Goal: Information Seeking & Learning: Learn about a topic

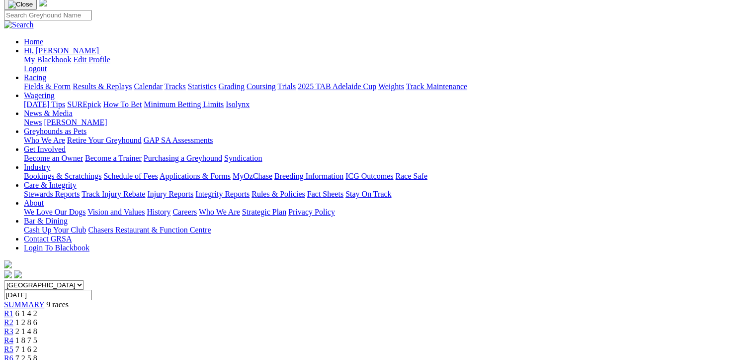
scroll to position [199, 0]
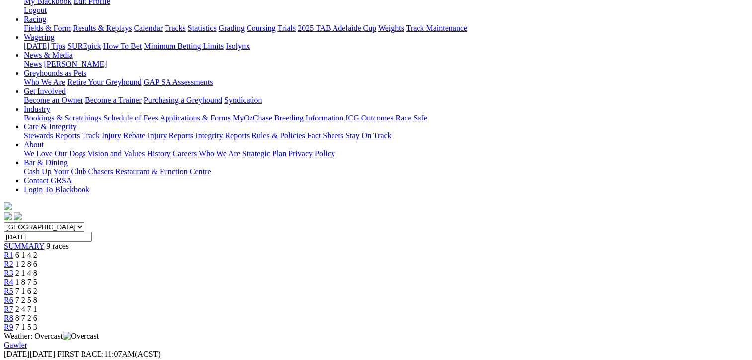
scroll to position [0, 0]
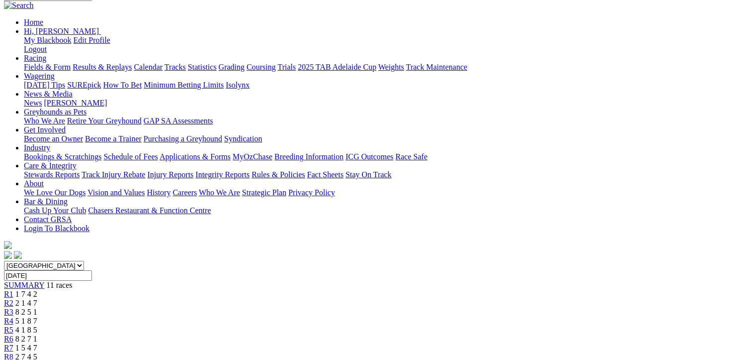
scroll to position [50, 0]
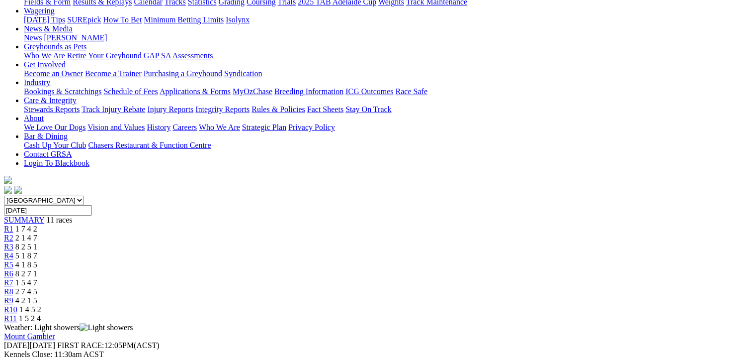
scroll to position [199, 0]
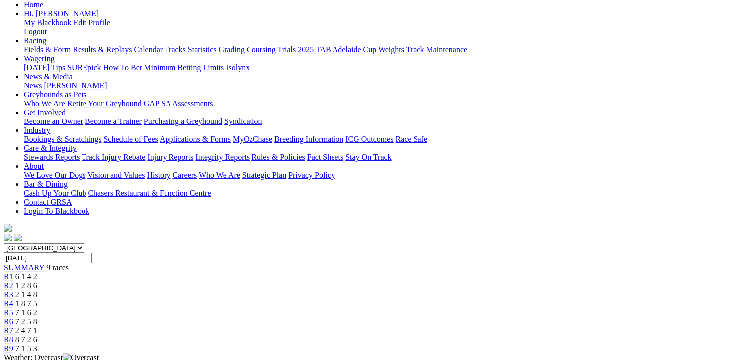
scroll to position [99, 0]
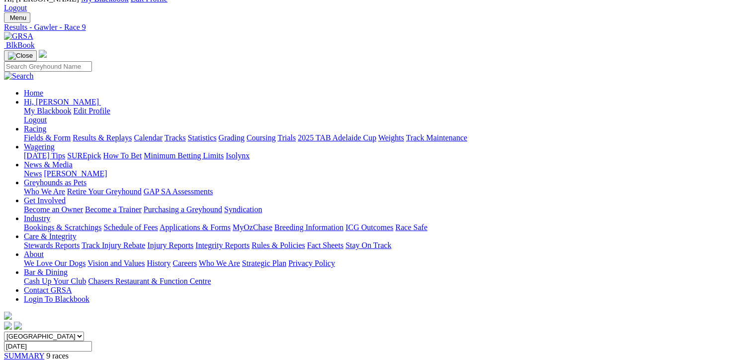
scroll to position [0, 0]
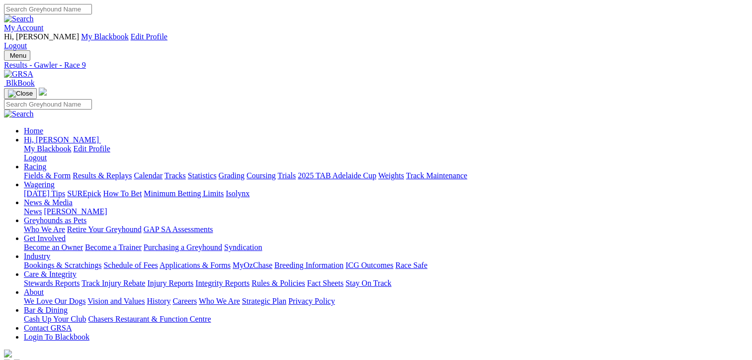
click at [45, 171] on link "Fields & Form" at bounding box center [47, 175] width 47 height 8
click at [121, 171] on link "Results & Replays" at bounding box center [102, 175] width 59 height 8
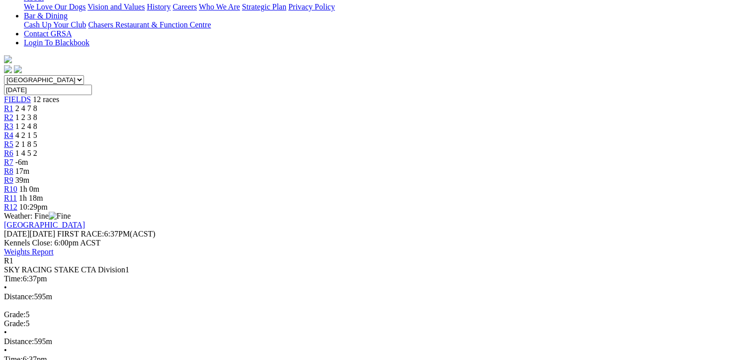
scroll to position [298, 0]
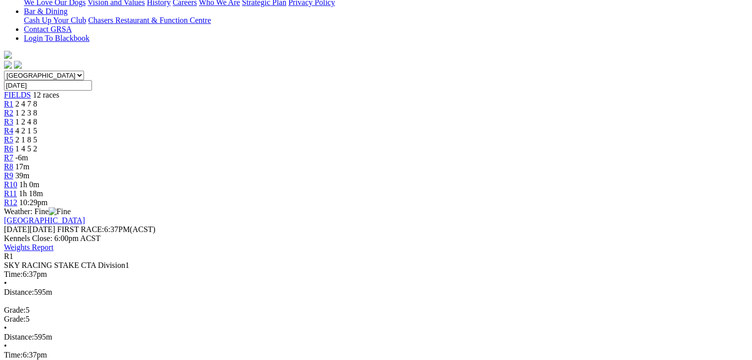
drag, startPoint x: 699, startPoint y: 212, endPoint x: 58, endPoint y: 55, distance: 659.9
drag, startPoint x: 58, startPoint y: 55, endPoint x: 211, endPoint y: 100, distance: 159.6
copy tbody "1 Time To Fire T: Damien Smith SA Bred 34.20 - $2.00 8.60 21.21 34.20 - $2.00 2…"
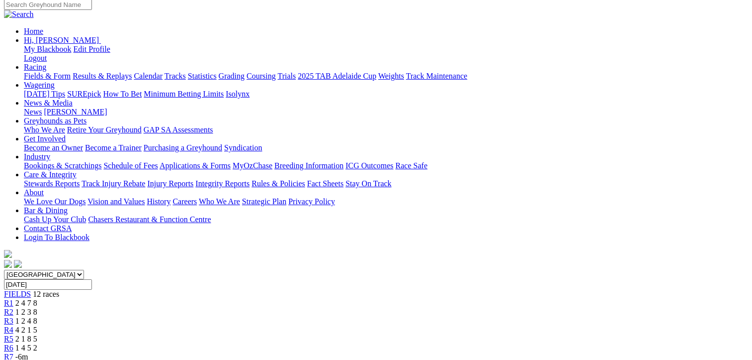
click at [190, 307] on div "R2 1 2 3 8" at bounding box center [376, 311] width 744 height 9
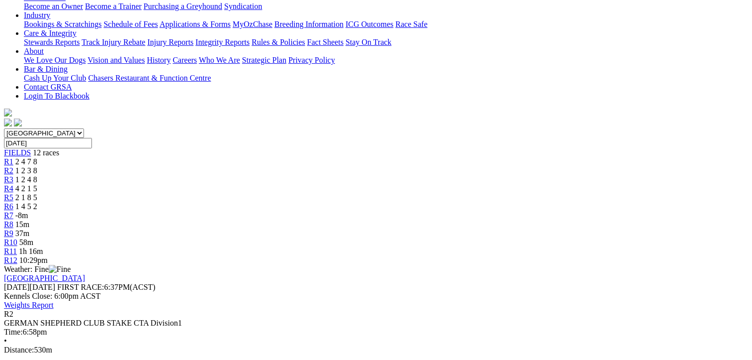
scroll to position [249, 0]
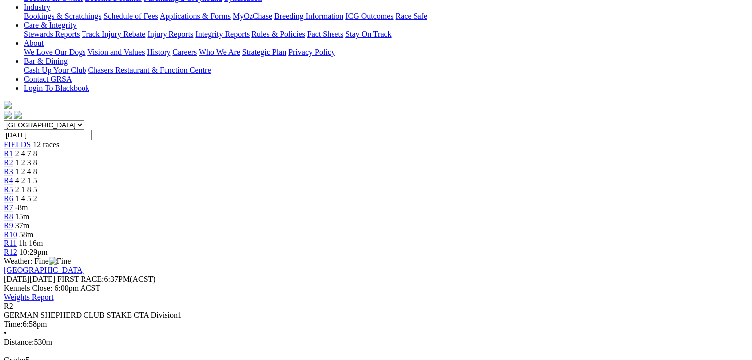
drag, startPoint x: 699, startPoint y: 325, endPoint x: 60, endPoint y: 114, distance: 673.5
drag, startPoint x: 60, startPoint y: 114, endPoint x: 227, endPoint y: 167, distance: 175.2
copy tbody "1 Slick Angel T: Nicole Price 30.50 - $2.00 5.28 17.64 30.50 - $2.00 26.5 2 Fen…"
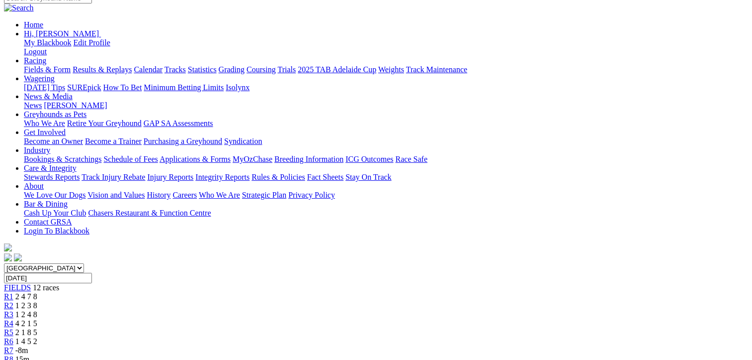
scroll to position [0, 0]
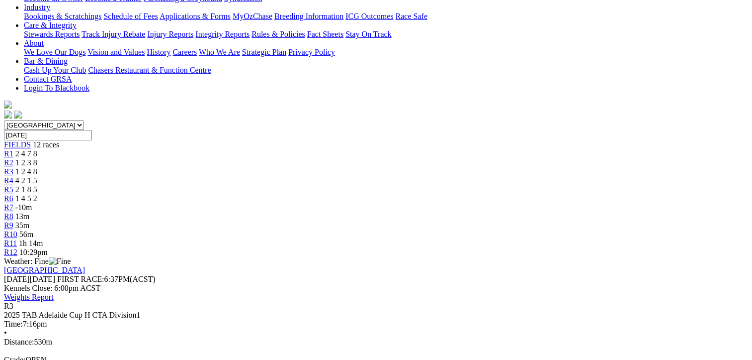
drag, startPoint x: 698, startPoint y: 262, endPoint x: 53, endPoint y: 109, distance: 662.8
drag, startPoint x: 53, startPoint y: 109, endPoint x: 211, endPoint y: 167, distance: 168.0
copy tbody "1 Imperial Sash T: Cameron Forshaw SA Bred 30.60 - $8.00 5.29 17.68 30.60 - $8.…"
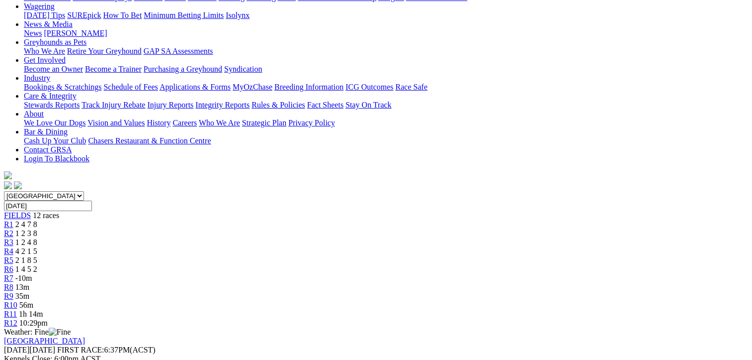
scroll to position [149, 0]
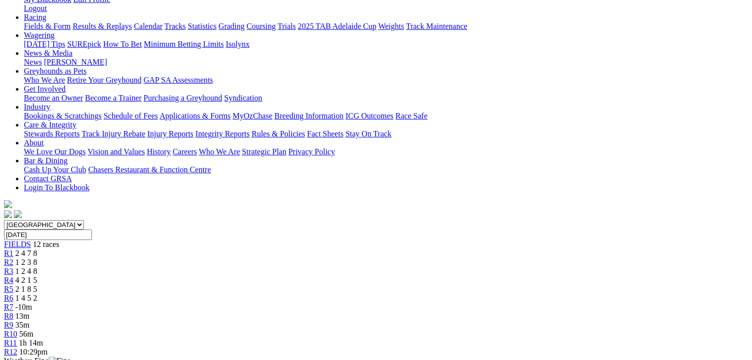
click at [293, 275] on div "R4 4 2 1 5" at bounding box center [376, 279] width 744 height 9
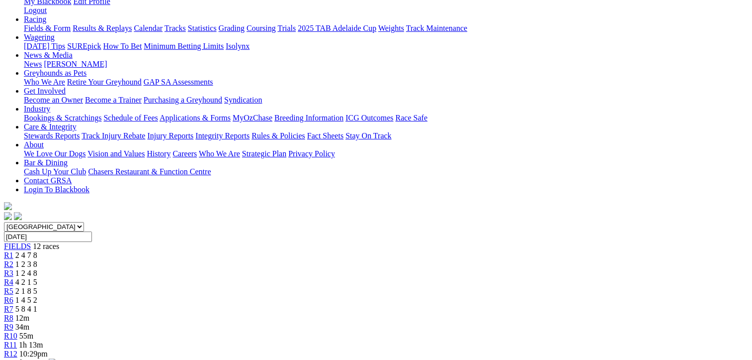
scroll to position [199, 0]
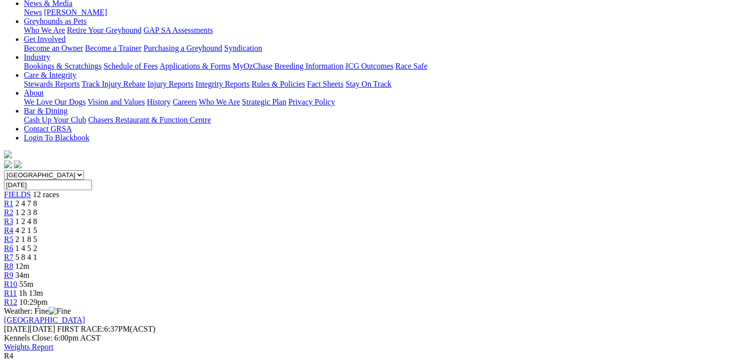
drag, startPoint x: 697, startPoint y: 311, endPoint x: 58, endPoint y: 156, distance: 657.7
drag, startPoint x: 58, startPoint y: 156, endPoint x: 229, endPoint y: 218, distance: 182.0
copy tbody "1 Dashing Jordy T: Gavin Harris SA Bred 30.38 - $4.20 5.23 17.68 30.38 - $4.20 …"
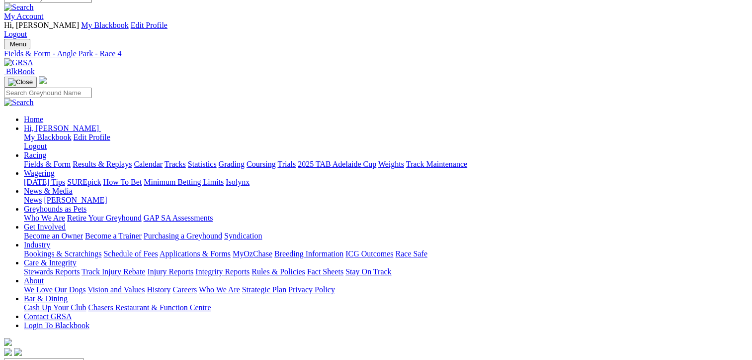
scroll to position [0, 0]
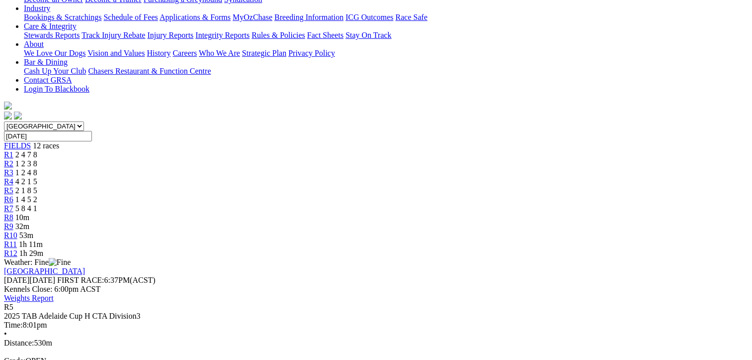
scroll to position [249, 0]
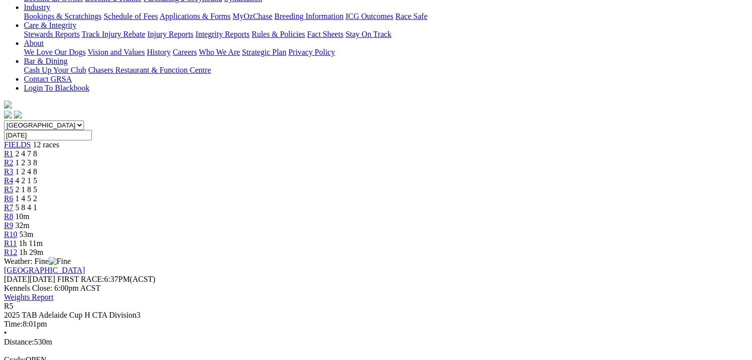
drag, startPoint x: 680, startPoint y: 264, endPoint x: 56, endPoint y: 109, distance: 642.8
drag, startPoint x: 56, startPoint y: 109, endPoint x: 263, endPoint y: 171, distance: 216.3
copy tbody "1 Zelda Covilha T: Thomas Dailly 30.16 - $2.30 5.39 14.54 30.16 - $2.30 2 Baref…"
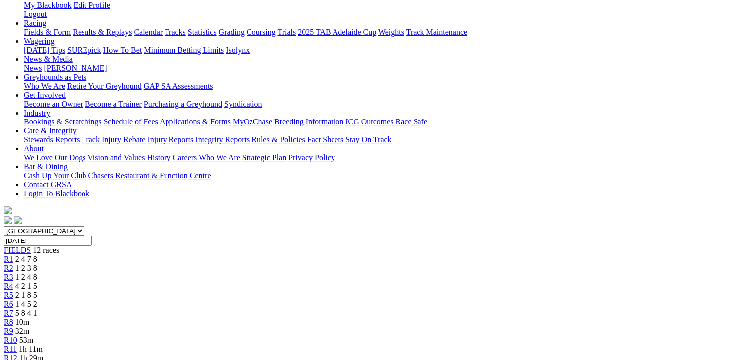
scroll to position [0, 0]
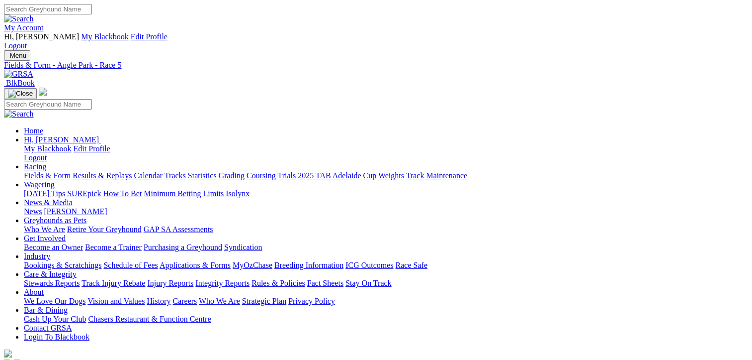
drag, startPoint x: 387, startPoint y: 158, endPoint x: 385, endPoint y: 149, distance: 8.7
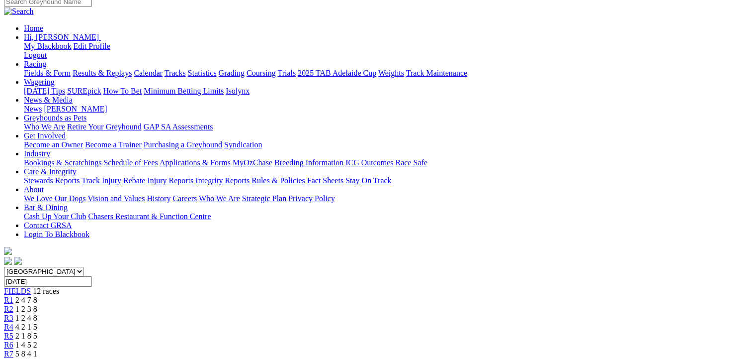
scroll to position [99, 0]
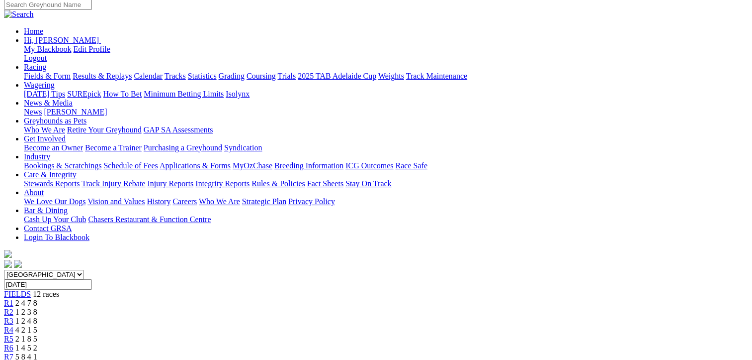
click at [436, 352] on div "R7 5 8 4 1" at bounding box center [376, 356] width 744 height 9
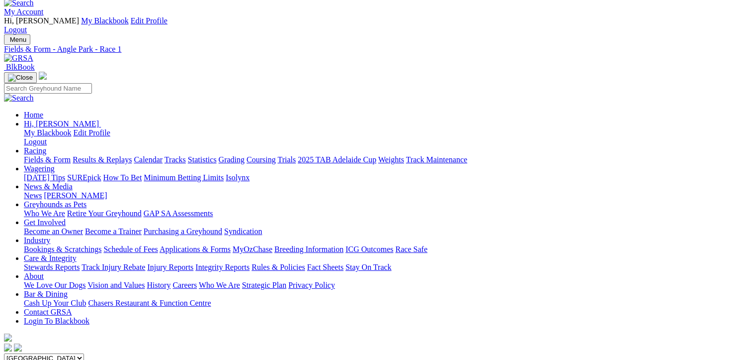
scroll to position [199, 0]
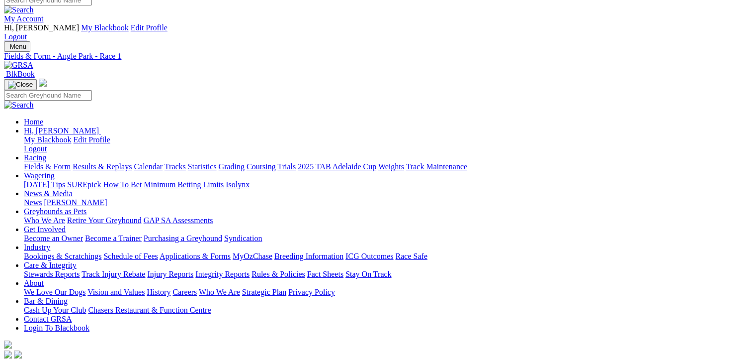
scroll to position [0, 0]
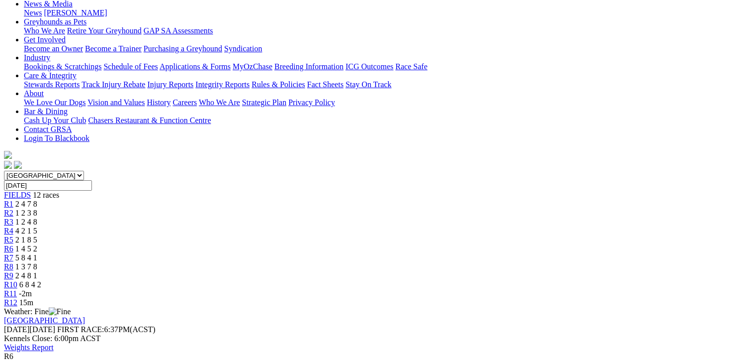
scroll to position [199, 0]
drag, startPoint x: 666, startPoint y: 313, endPoint x: 55, endPoint y: 154, distance: 632.0
copy tbody "1 Dakota Mila T: Colin Simes SA Bred 30.78 - $26.00 5.39 14.67 30.78 - $26.00 2…"
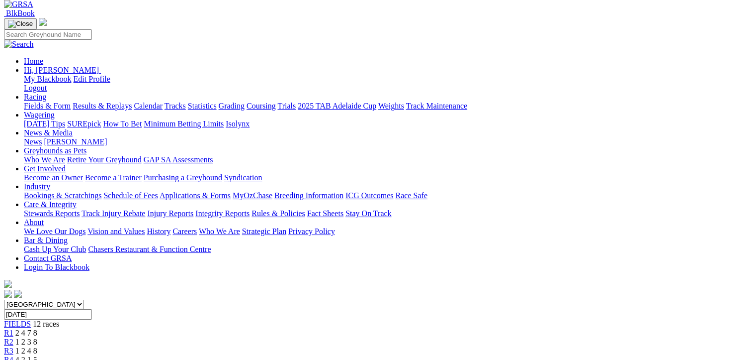
scroll to position [0, 0]
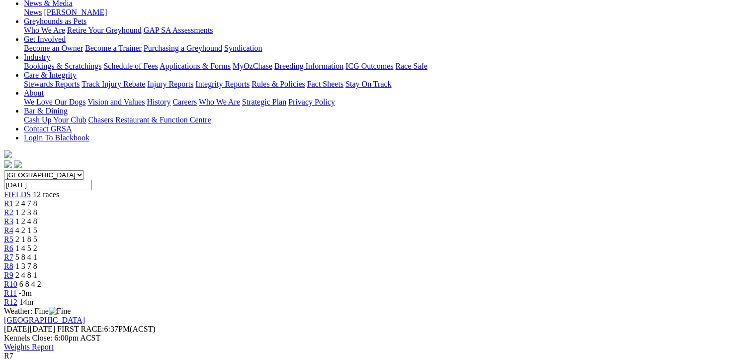
drag, startPoint x: 652, startPoint y: 311, endPoint x: 56, endPoint y: 165, distance: 614.2
drag, startPoint x: 56, startPoint y: 165, endPoint x: 238, endPoint y: 197, distance: 185.2
copy tbody "1 Colac Kid T: Jason Sharp SA Bred 30.42 - $4.80 5.31 14.59 30.42 - $4.80 2 Inc…"
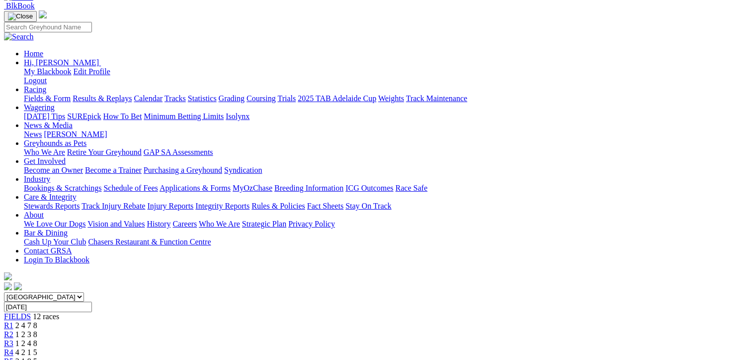
scroll to position [0, 0]
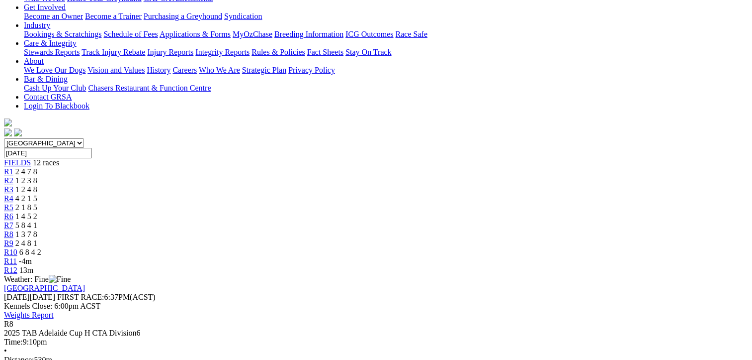
scroll to position [249, 0]
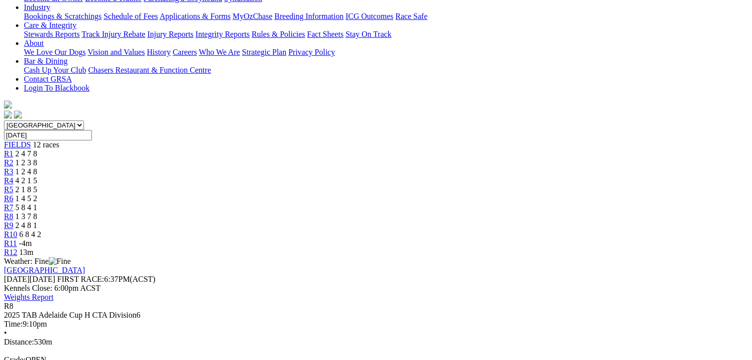
drag, startPoint x: 657, startPoint y: 294, endPoint x: 56, endPoint y: 109, distance: 629.5
drag, startPoint x: 56, startPoint y: 109, endPoint x: 220, endPoint y: 160, distance: 172.4
copy tbody "1 Dashing Slay T: Gavin Harris SA Bred 30.05 - $1.45 5.16 14.31 30.05 - $1.45 2…"
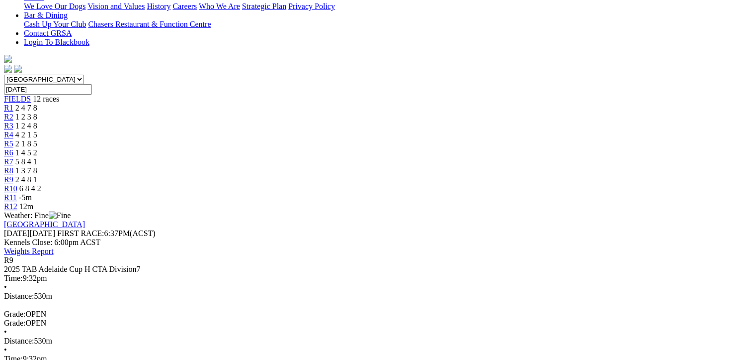
scroll to position [298, 0]
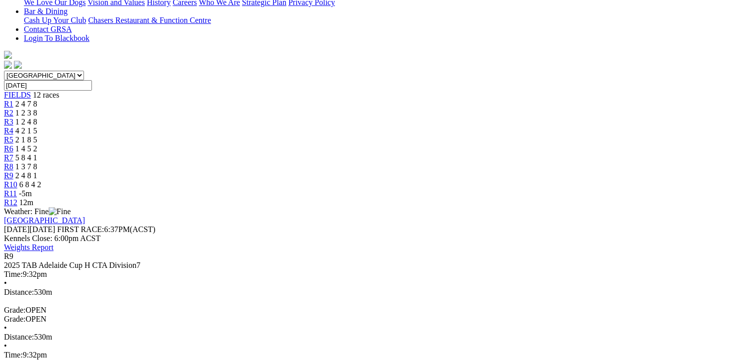
drag, startPoint x: 657, startPoint y: 210, endPoint x: 54, endPoint y: 67, distance: 620.1
drag, startPoint x: 54, startPoint y: 67, endPoint x: 162, endPoint y: 103, distance: 113.8
copy tbody "1 Mepunga Reward T: Jeffrey Britton 30.03 - $1.60 5.31 14.50 30.03 - $1.60 2 Bo…"
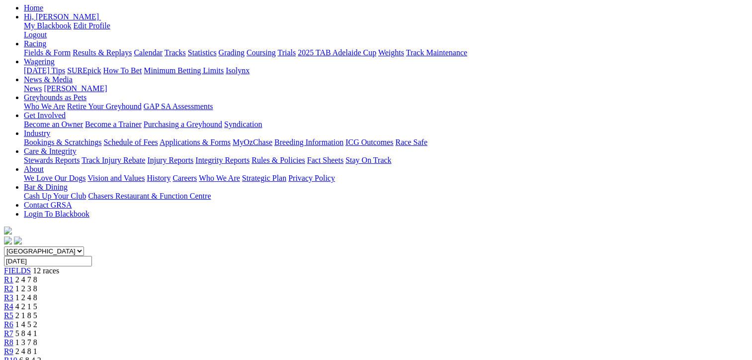
scroll to position [99, 0]
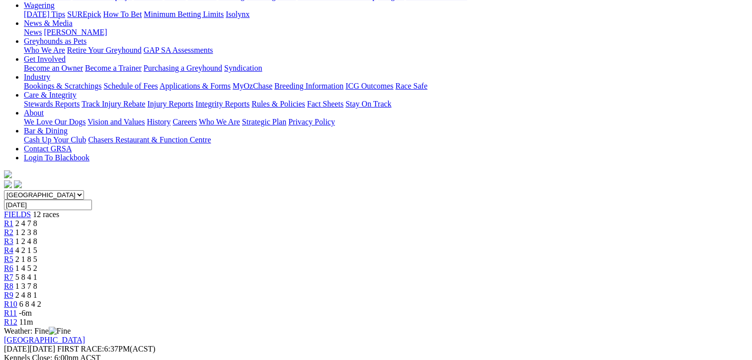
scroll to position [199, 0]
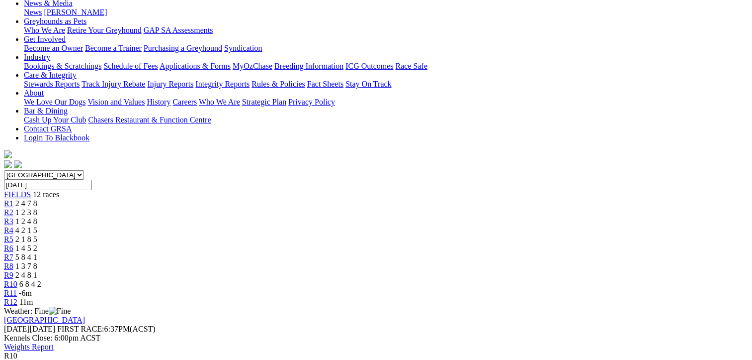
drag, startPoint x: 684, startPoint y: 281, endPoint x: 58, endPoint y: 163, distance: 637.2
drag, startPoint x: 58, startPoint y: 163, endPoint x: 222, endPoint y: 202, distance: 168.7
copy tbody "1 [PERSON_NAME] T: [PERSON_NAME] 30.83 - $21.00 5.37 14.73 30.83 - $21.00 2 Oka…"
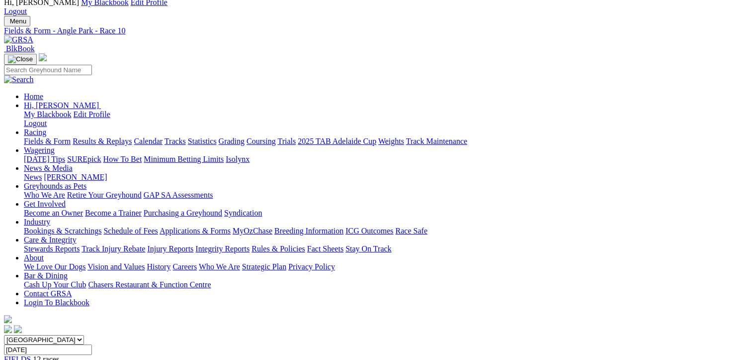
scroll to position [50, 0]
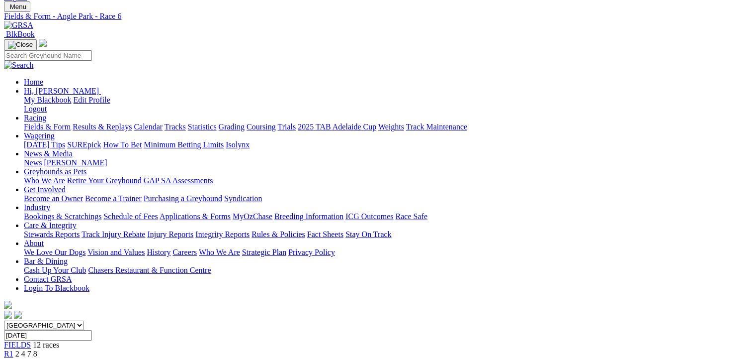
scroll to position [99, 0]
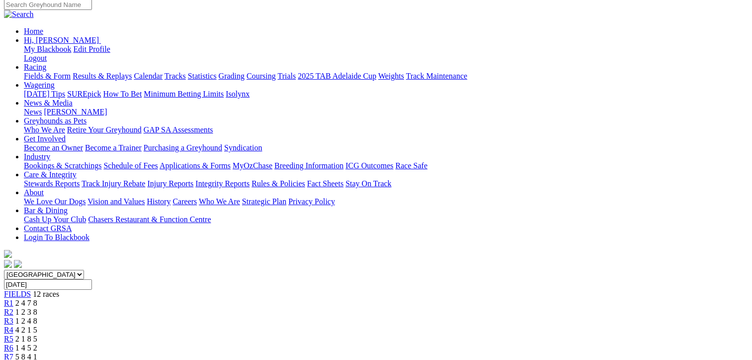
click at [37, 352] on span "5 8 4 1" at bounding box center [26, 356] width 22 height 8
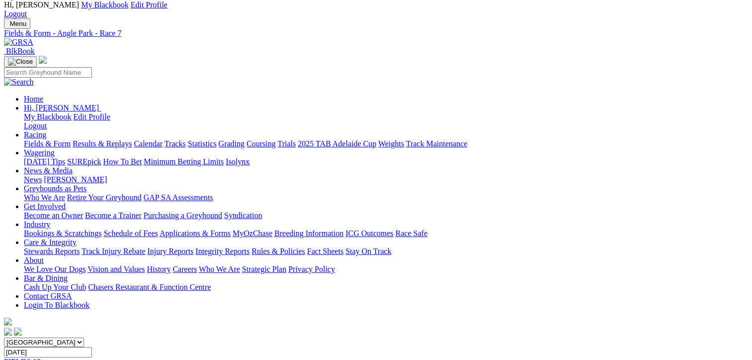
scroll to position [50, 0]
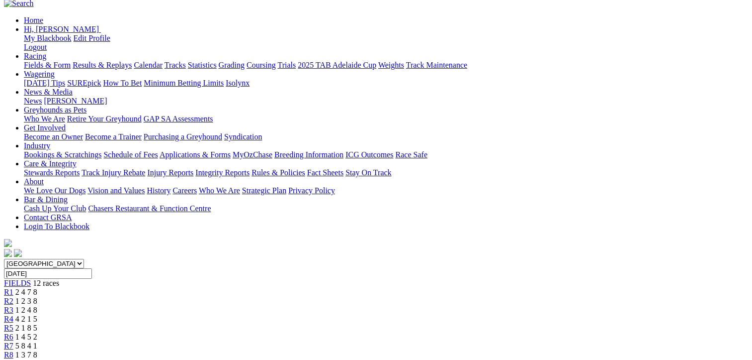
scroll to position [149, 0]
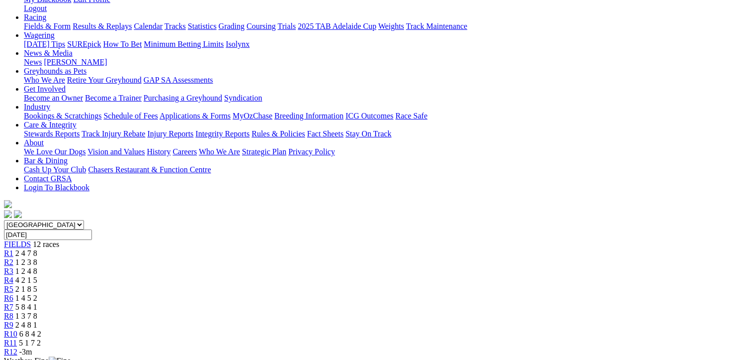
click at [37, 320] on span "2 4 8 1" at bounding box center [26, 324] width 22 height 8
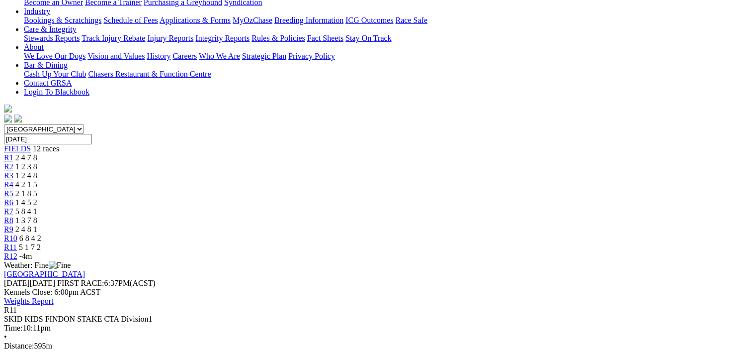
scroll to position [249, 0]
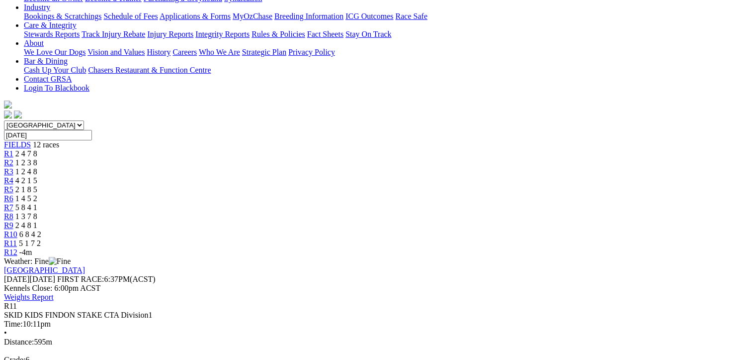
drag, startPoint x: 672, startPoint y: 265, endPoint x: 55, endPoint y: 108, distance: 636.2
copy tbody "1 Buffy's No Angel T: Jason Dolan SA Bred 34.74 - $21.00 8.61 21.51 34.74 - $21…"
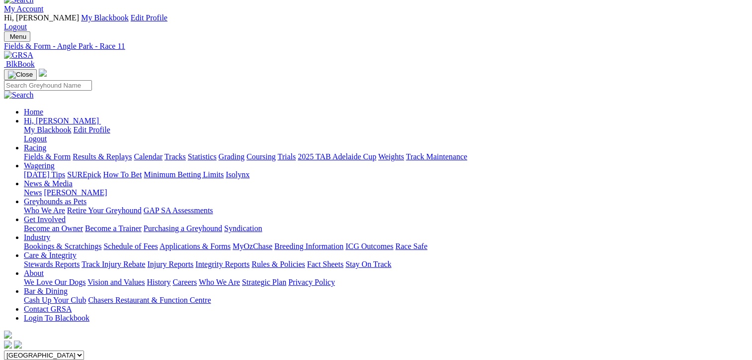
scroll to position [0, 0]
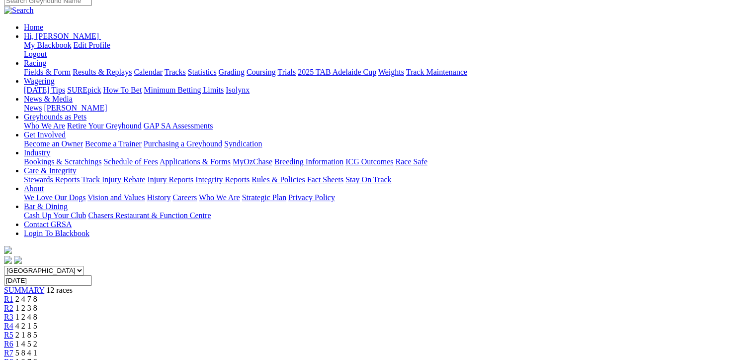
scroll to position [149, 0]
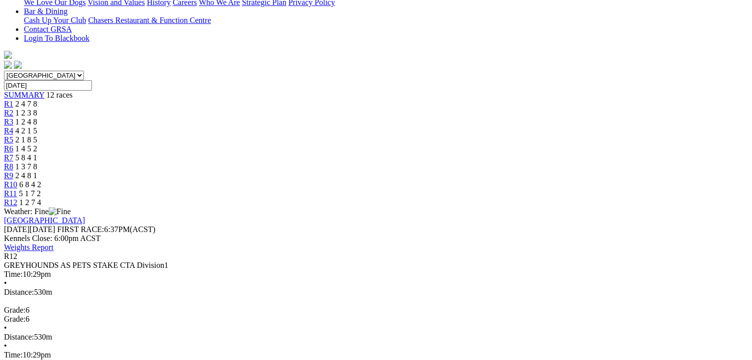
scroll to position [149, 0]
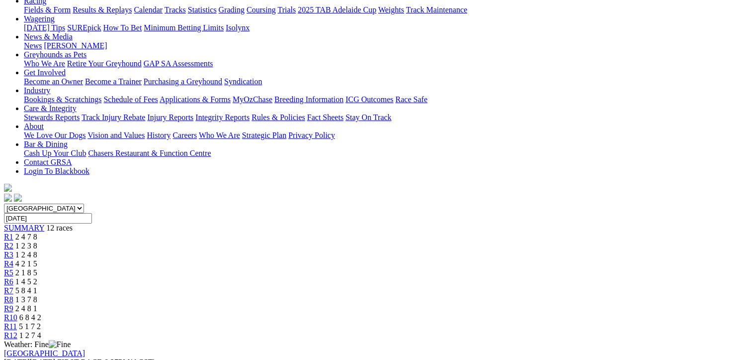
scroll to position [149, 0]
